Goal: Task Accomplishment & Management: Manage account settings

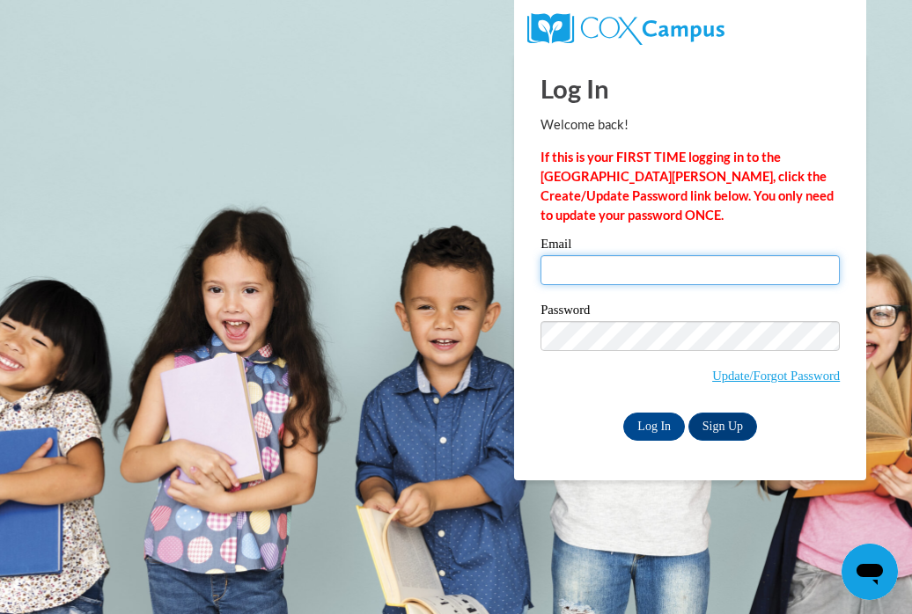
click at [747, 271] on input "Email" at bounding box center [689, 270] width 299 height 30
type input "[EMAIL_ADDRESS][DOMAIN_NAME]"
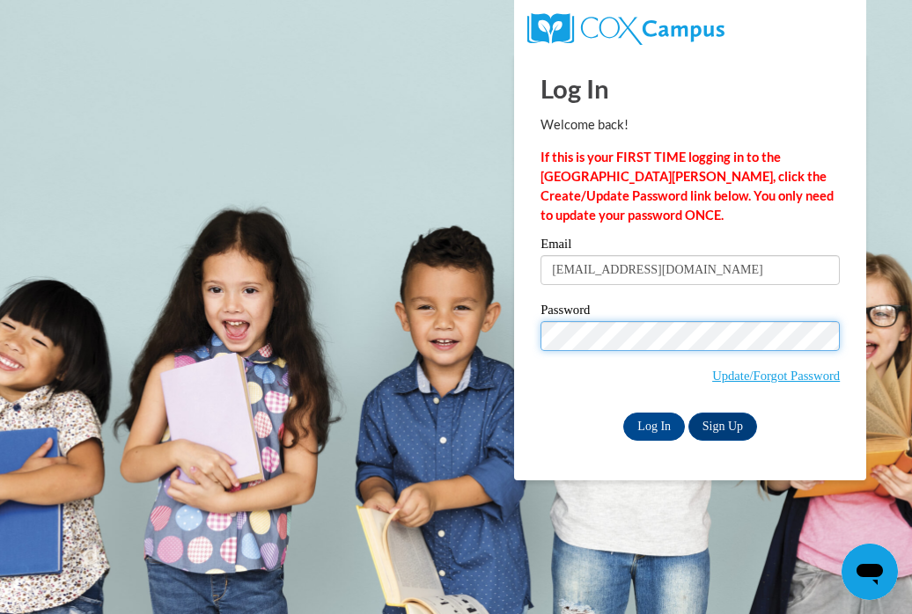
click at [623, 413] on input "Log In" at bounding box center [654, 427] width 62 height 28
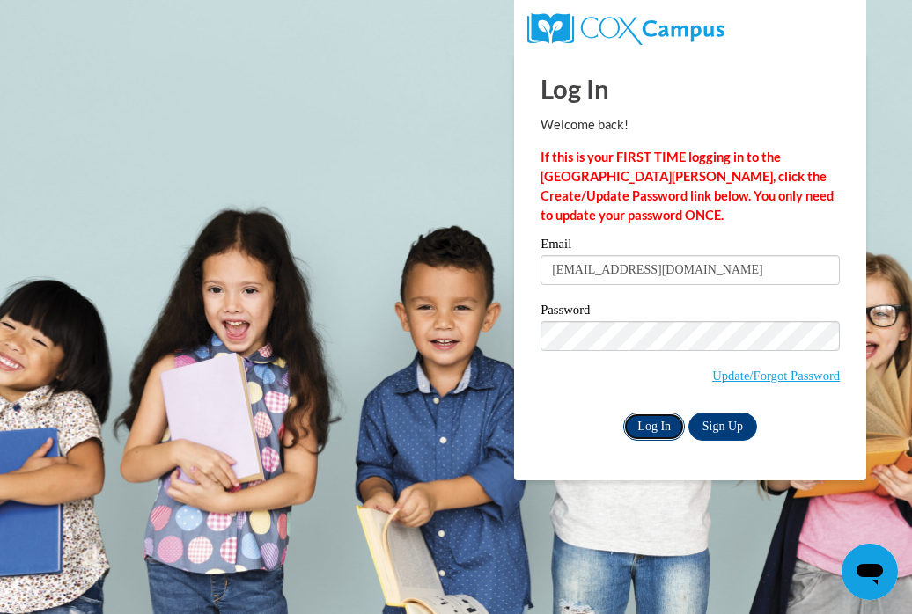
click at [649, 429] on input "Log In" at bounding box center [654, 427] width 62 height 28
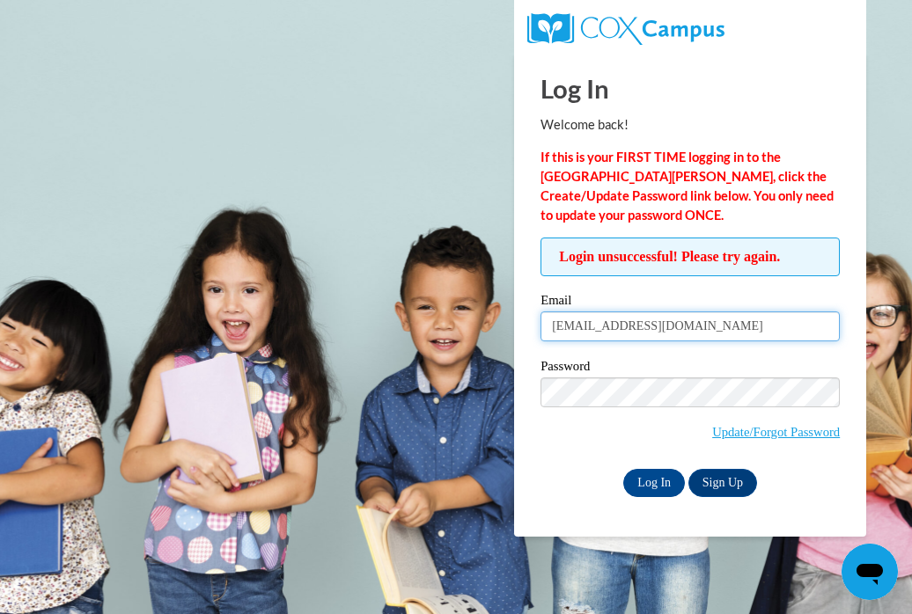
drag, startPoint x: 725, startPoint y: 330, endPoint x: 386, endPoint y: 419, distance: 350.3
click at [386, 419] on body "Log In Welcome back! If this is your FIRST TIME logging in to the NEW Cox Campu…" at bounding box center [456, 307] width 912 height 614
click at [569, 312] on input "Email" at bounding box center [689, 327] width 299 height 30
type input "mwilson@portagelearningcenters.com"
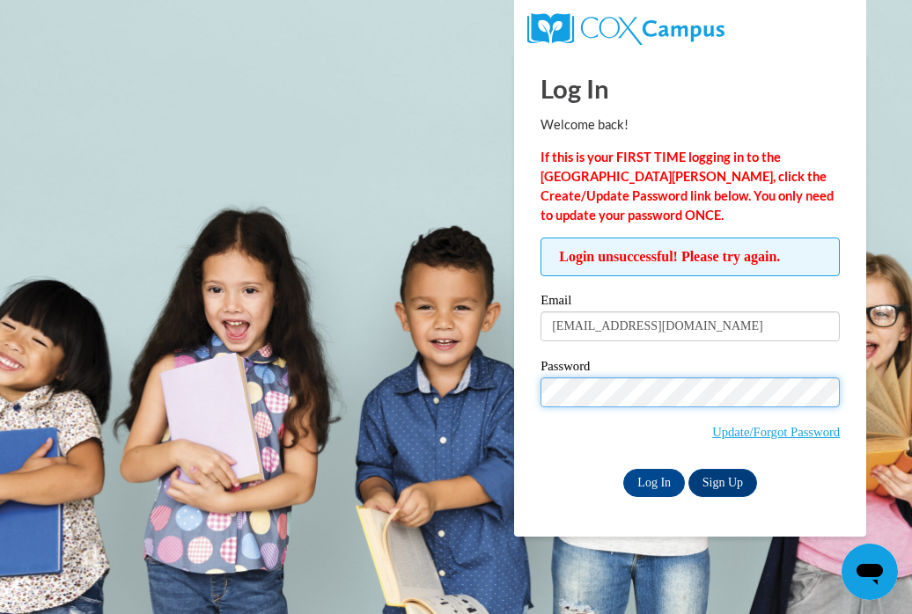
click at [623, 469] on input "Log In" at bounding box center [654, 483] width 62 height 28
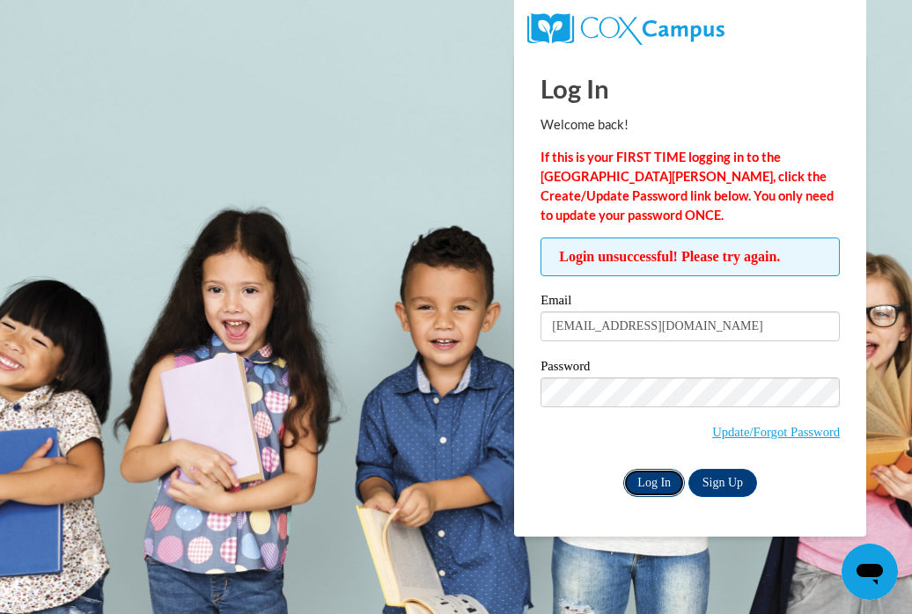
click at [653, 487] on input "Log In" at bounding box center [654, 483] width 62 height 28
click at [650, 482] on input "Log In" at bounding box center [654, 483] width 62 height 28
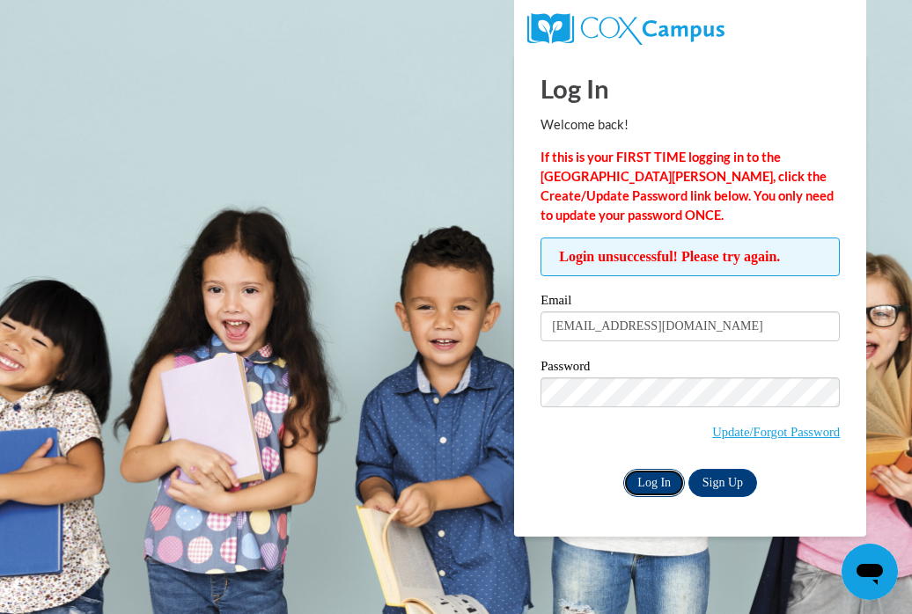
click at [650, 482] on input "Log In" at bounding box center [654, 483] width 62 height 28
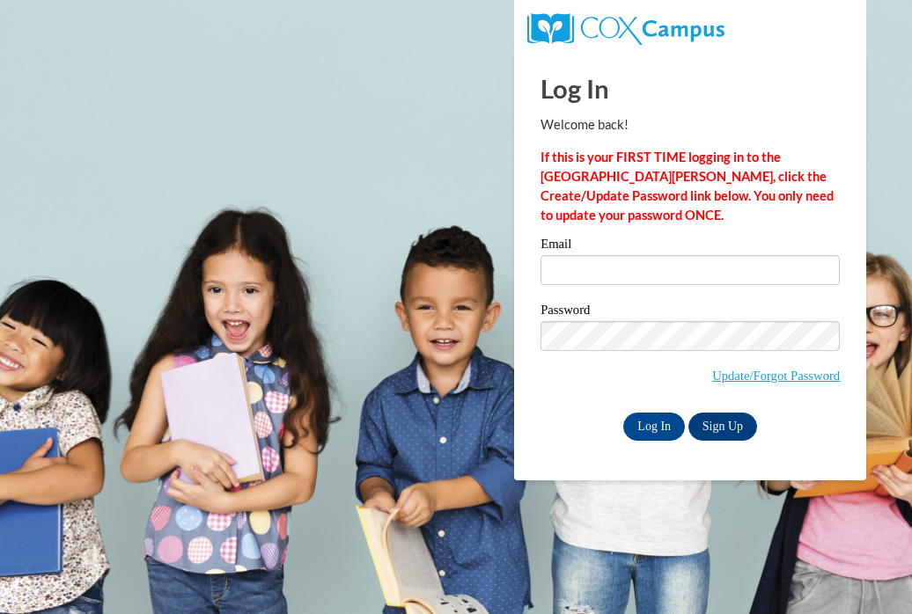
type input "[EMAIL_ADDRESS][DOMAIN_NAME]"
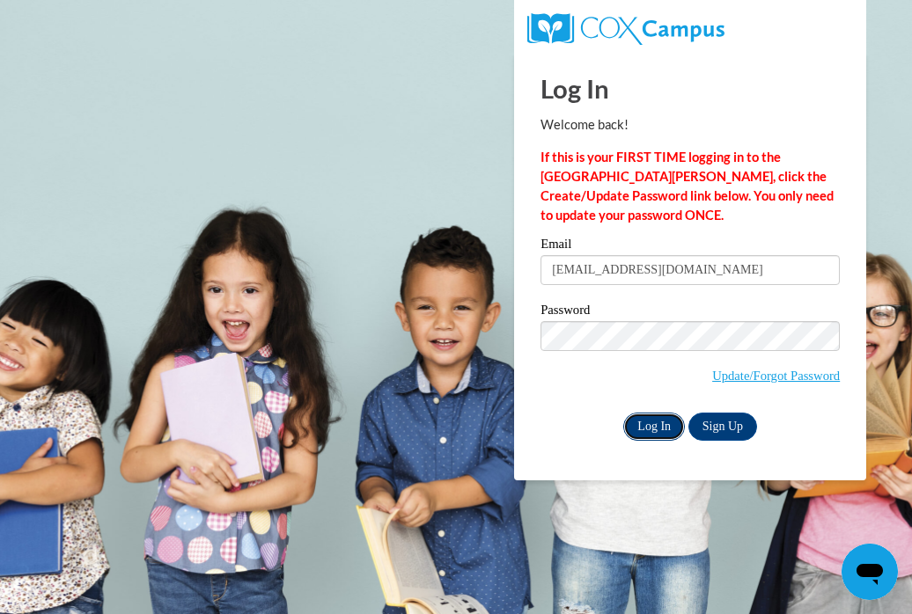
click at [651, 415] on input "Log In" at bounding box center [654, 427] width 62 height 28
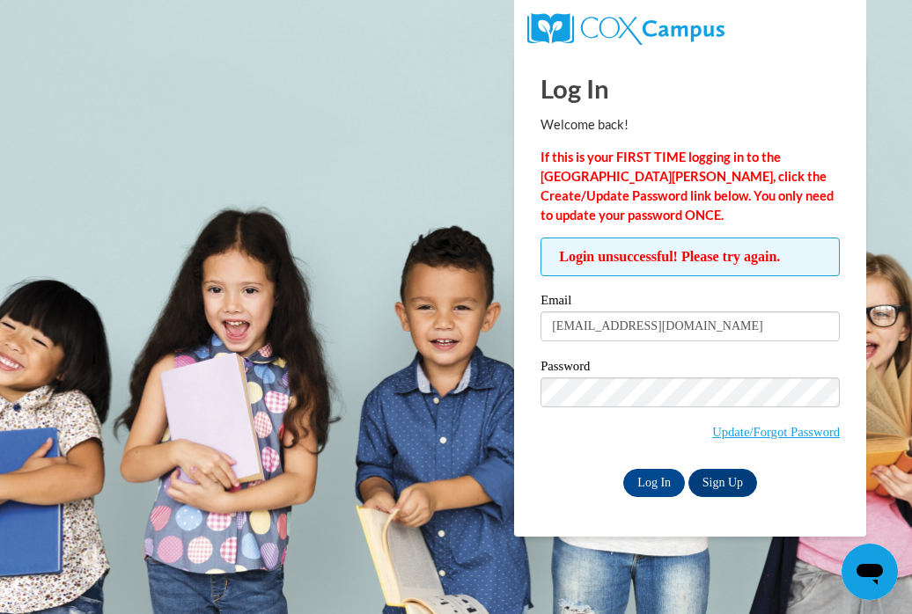
drag, startPoint x: 0, startPoint y: 0, endPoint x: 267, endPoint y: 339, distance: 431.2
click at [267, 339] on body "Log In Welcome back! If this is your FIRST TIME logging in to the NEW Cox Campu…" at bounding box center [456, 307] width 912 height 614
click at [598, 312] on input "Email" at bounding box center [689, 327] width 299 height 30
type input "mwilson@portagelearningcenters.com"
click at [623, 469] on input "Log In" at bounding box center [654, 483] width 62 height 28
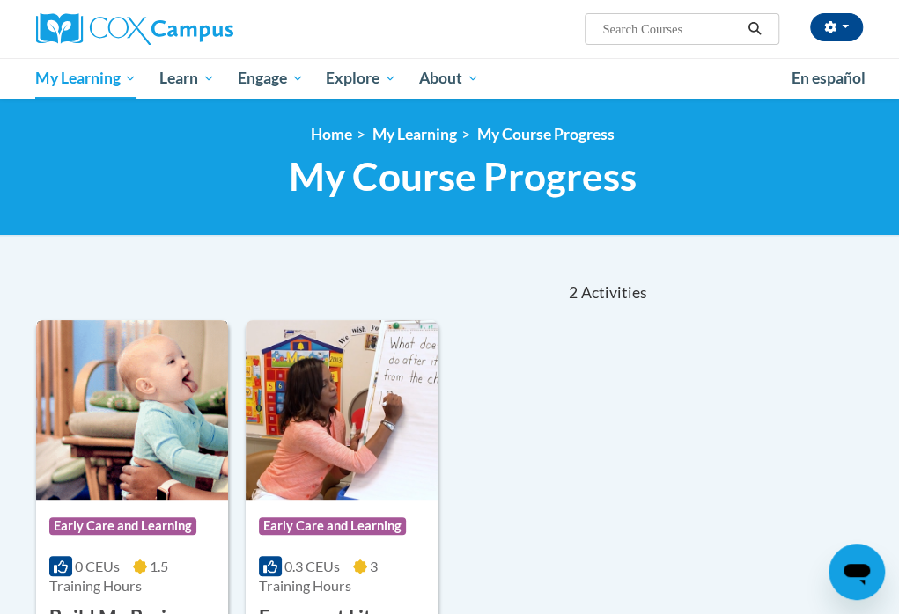
drag, startPoint x: 176, startPoint y: 460, endPoint x: 165, endPoint y: 483, distance: 25.2
click at [165, 483] on img at bounding box center [132, 410] width 192 height 180
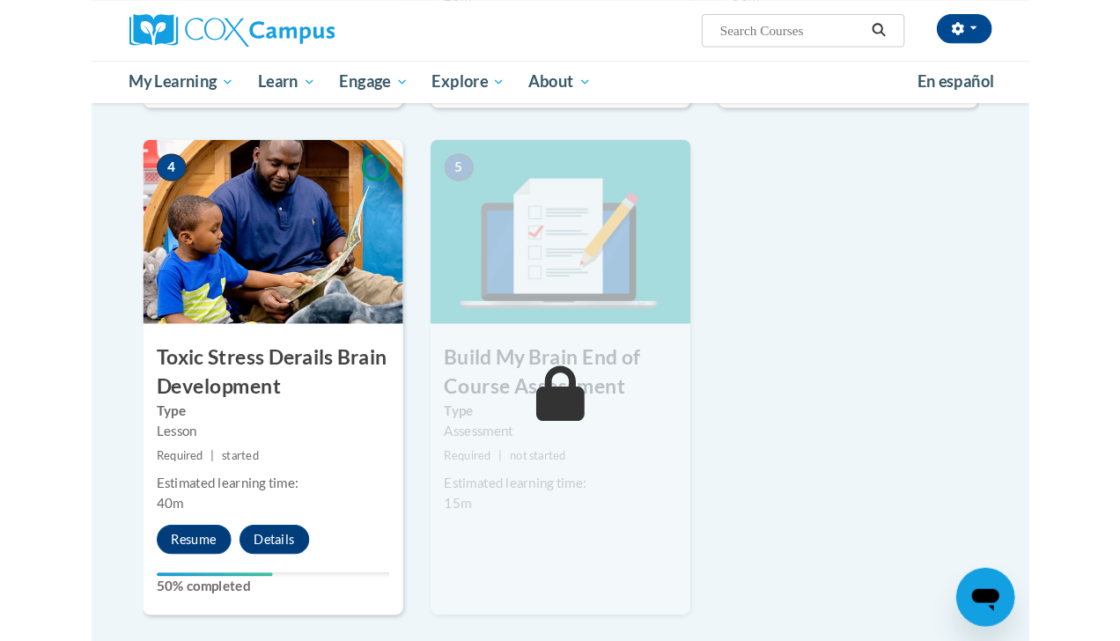
scroll to position [844, 0]
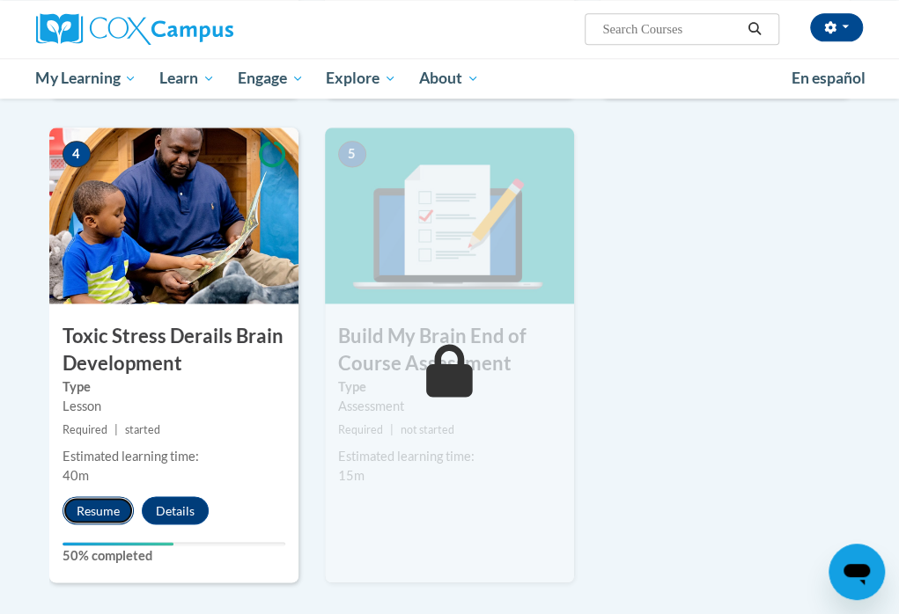
click at [77, 514] on button "Resume" at bounding box center [97, 510] width 71 height 28
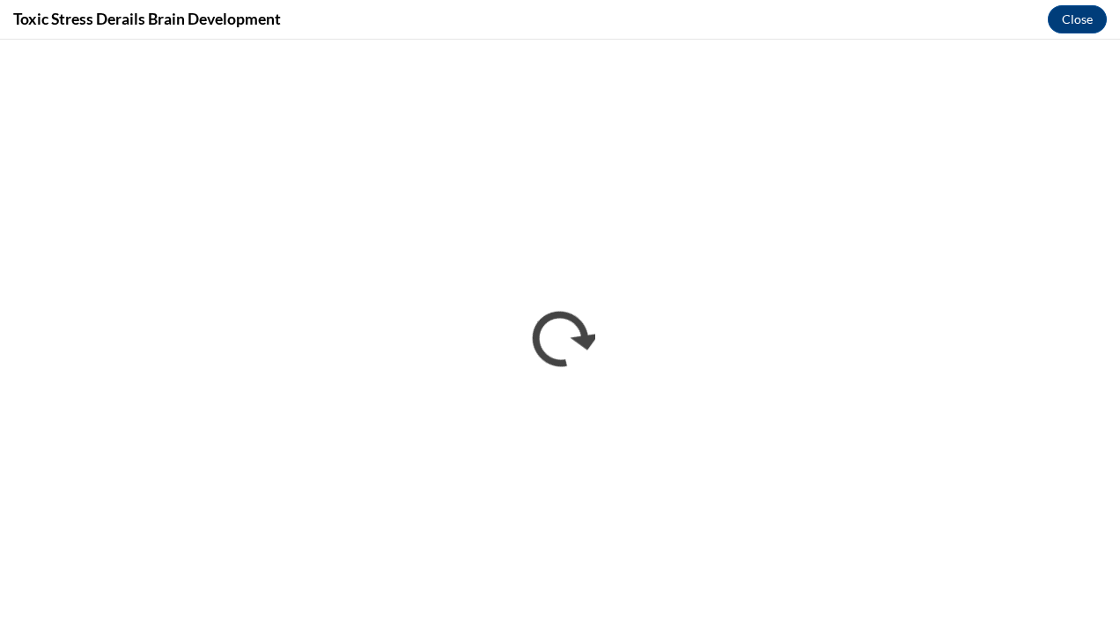
scroll to position [0, 0]
